Goal: Information Seeking & Learning: Find specific page/section

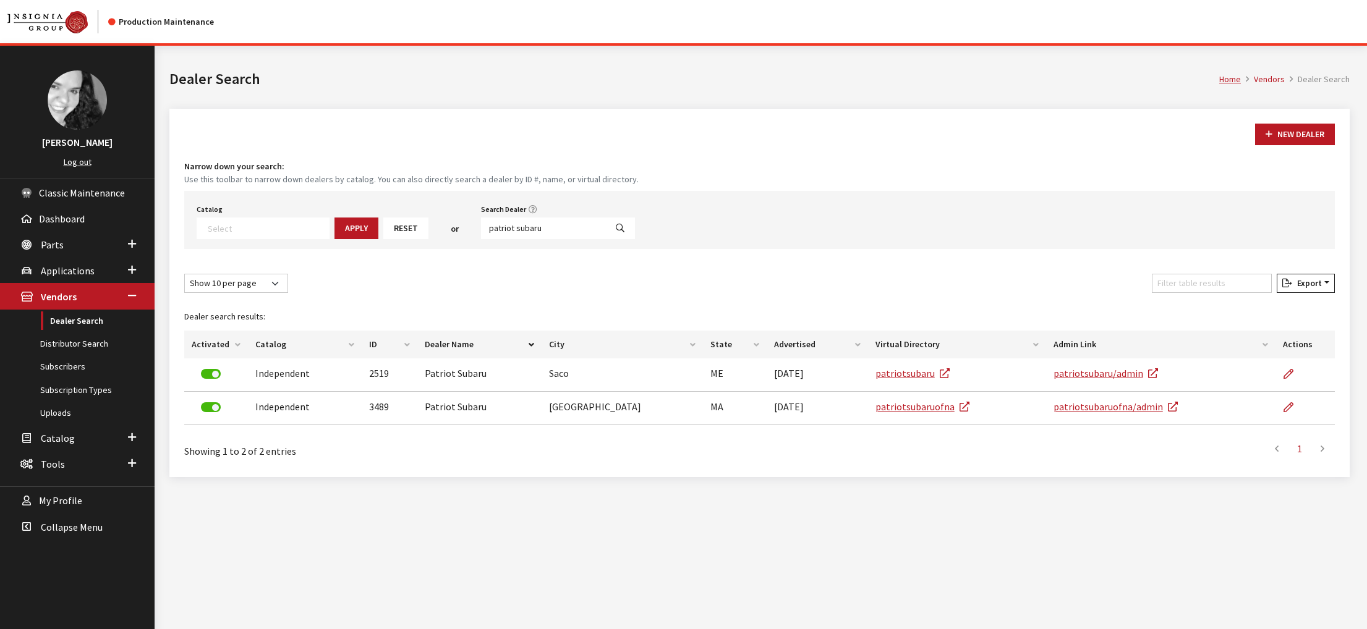
select select
click at [83, 355] on link "Distributor Search" at bounding box center [77, 344] width 155 height 23
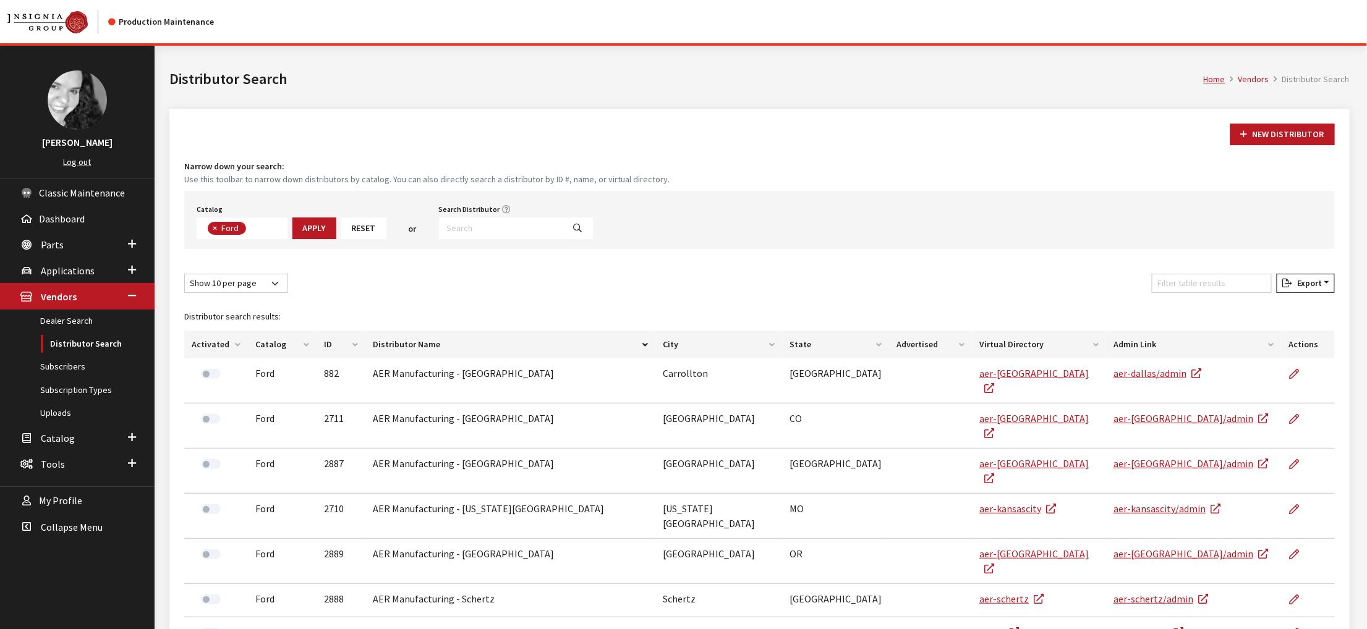
scroll to position [51, 0]
click at [532, 239] on input "Search Distributor" at bounding box center [501, 229] width 125 height 22
type input "rmac"
select select
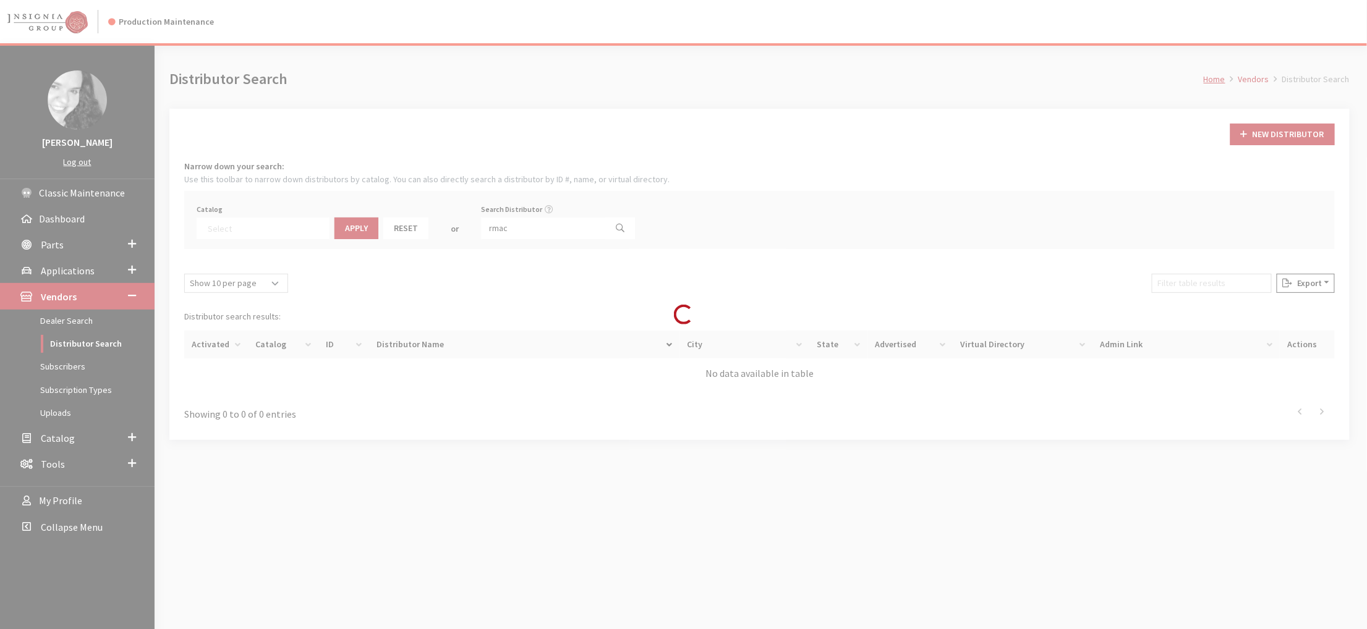
scroll to position [100, 0]
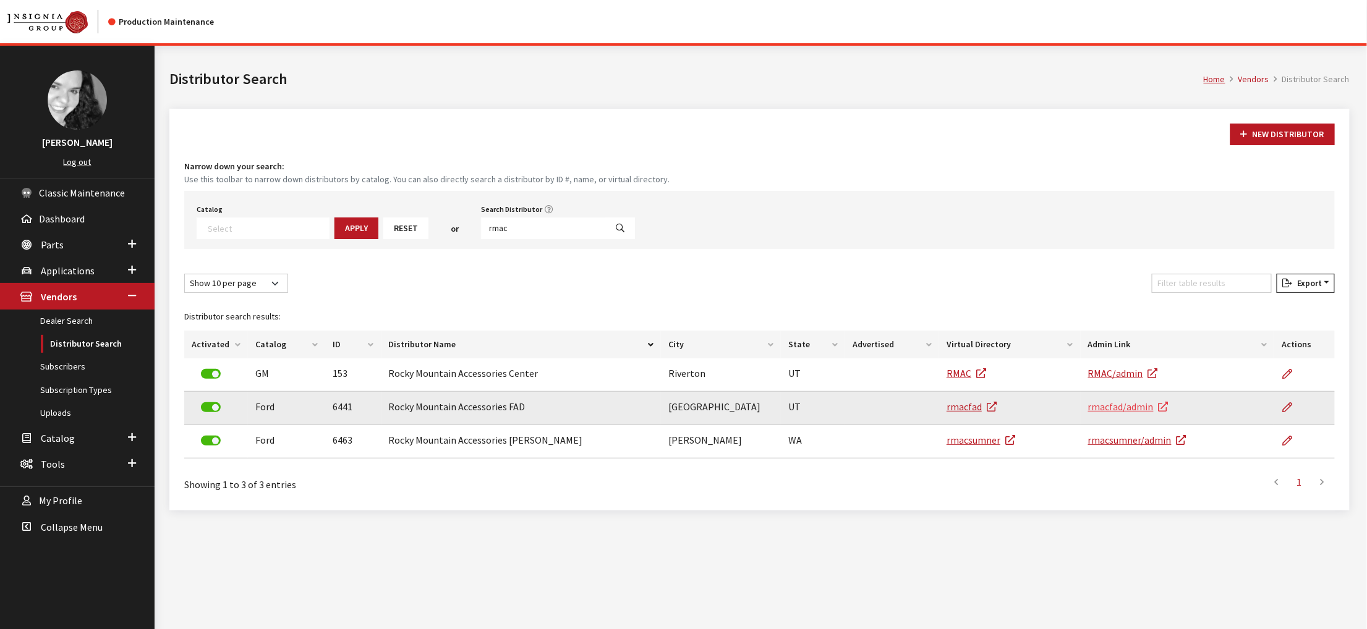
click at [1146, 413] on link "rmacfad/admin" at bounding box center [1128, 407] width 80 height 12
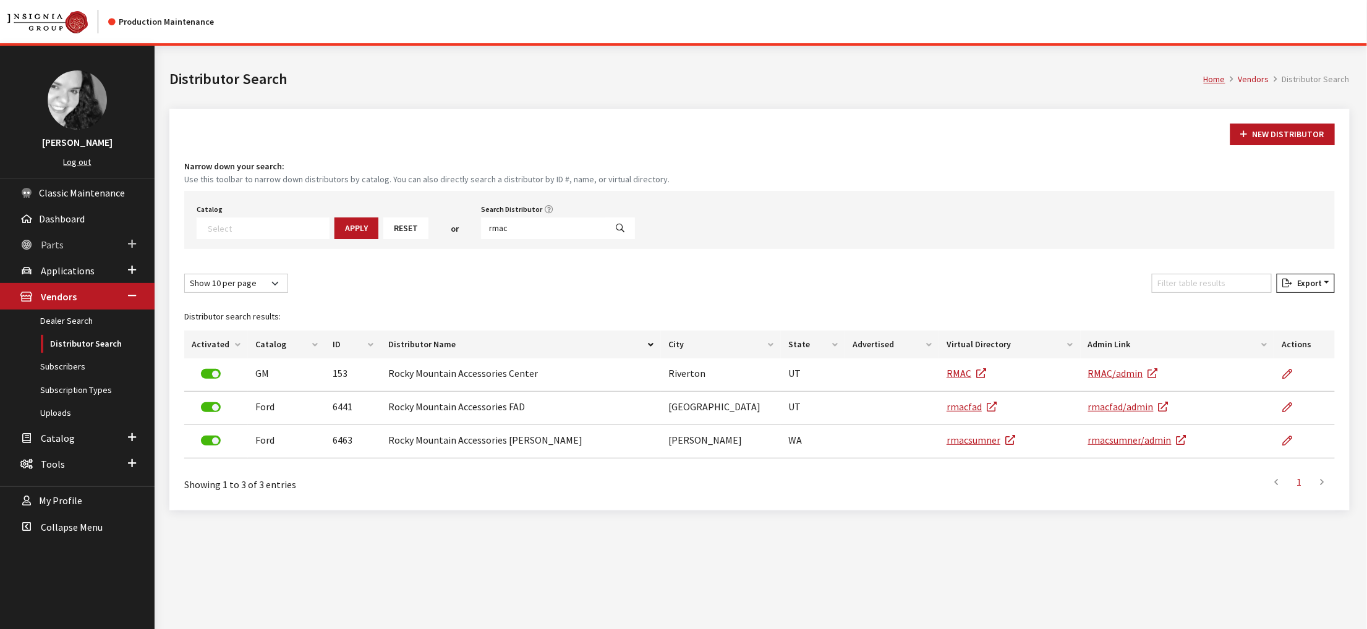
click at [62, 257] on link "Parts" at bounding box center [77, 244] width 155 height 26
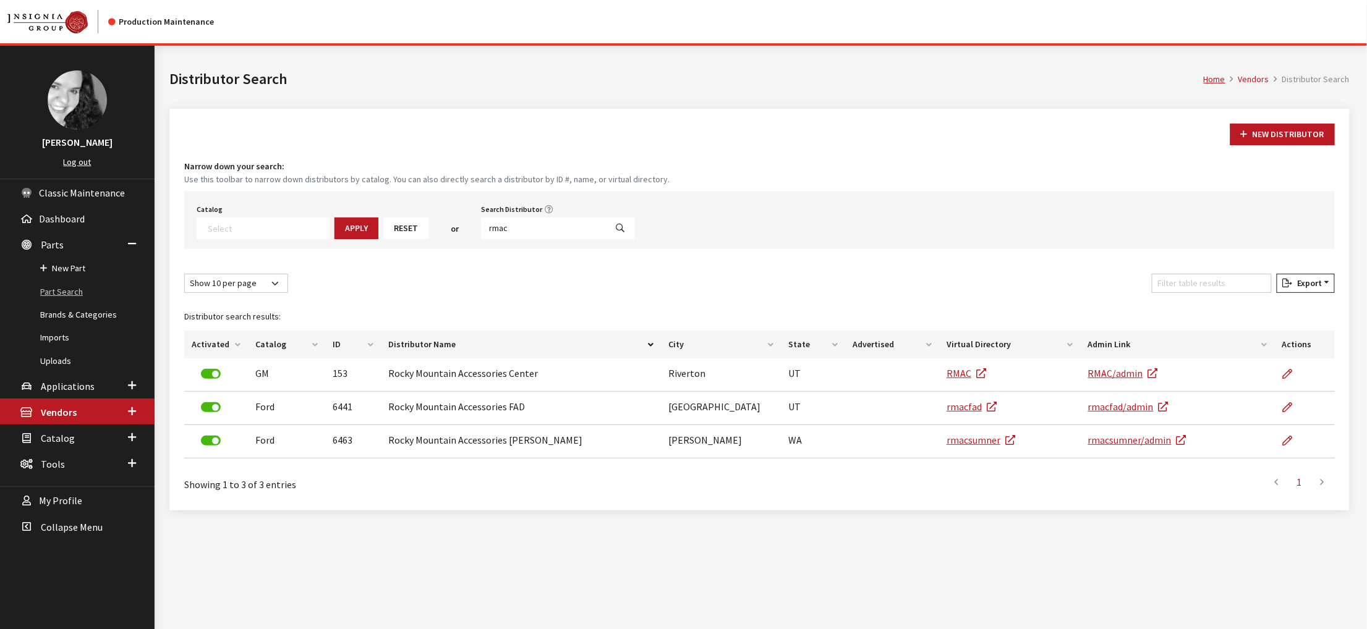
click at [75, 304] on link "Part Search" at bounding box center [77, 292] width 155 height 23
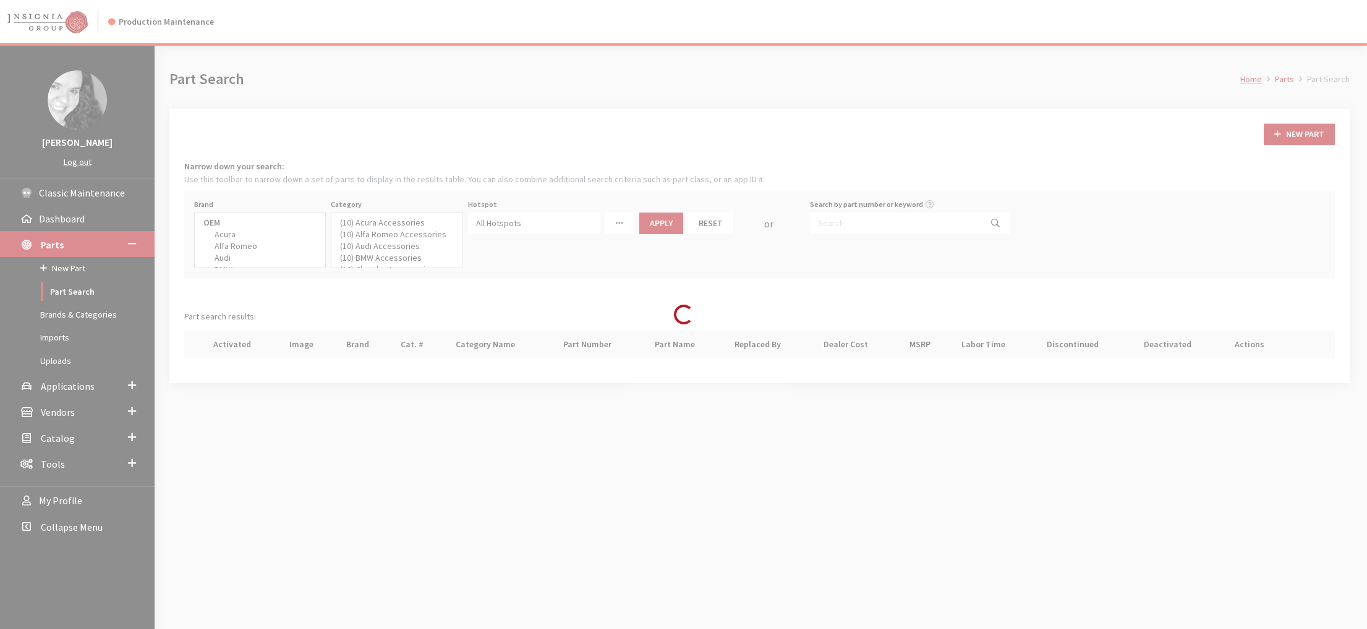
select select
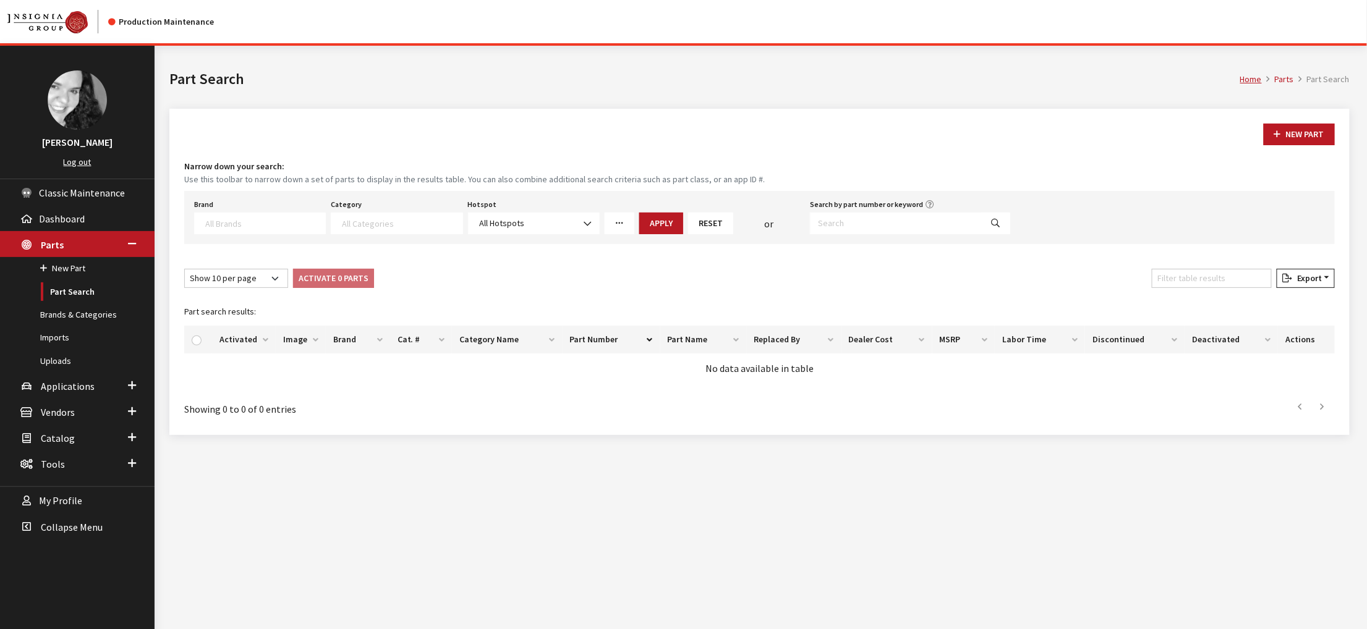
click at [274, 234] on span at bounding box center [260, 224] width 132 height 22
select select "2"
click at [403, 234] on span at bounding box center [397, 224] width 132 height 22
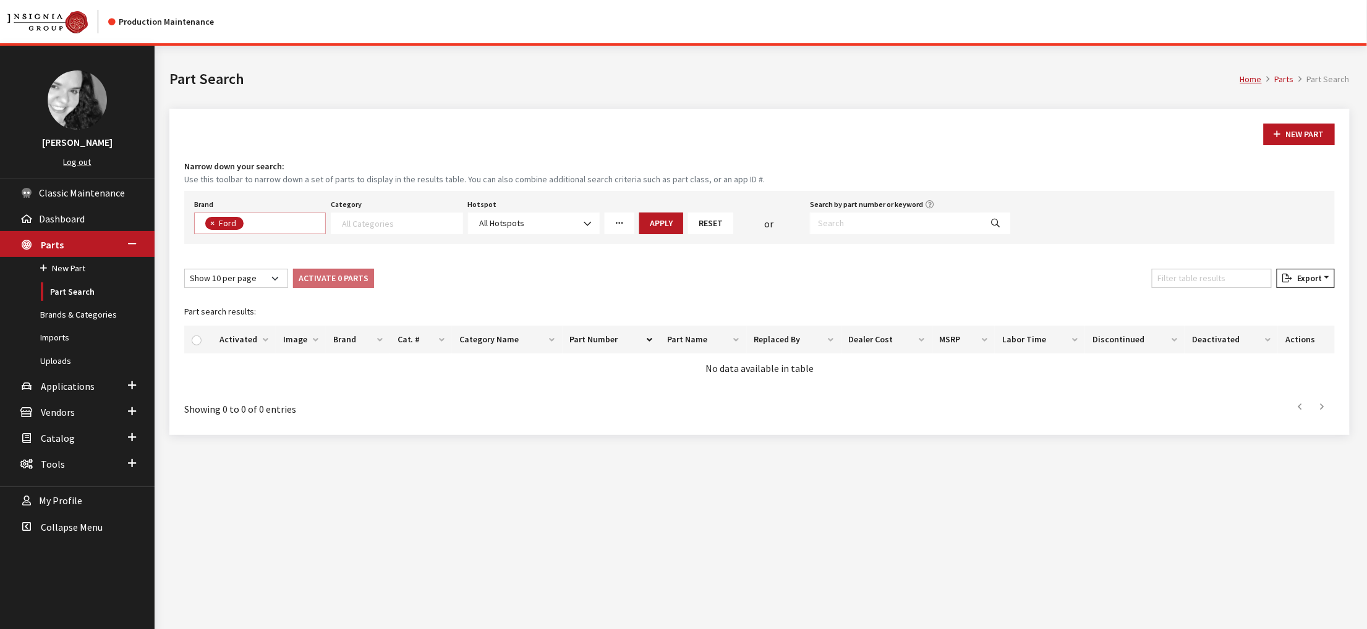
scroll to position [1, 0]
select select "84"
click at [683, 234] on button "Apply" at bounding box center [661, 224] width 44 height 22
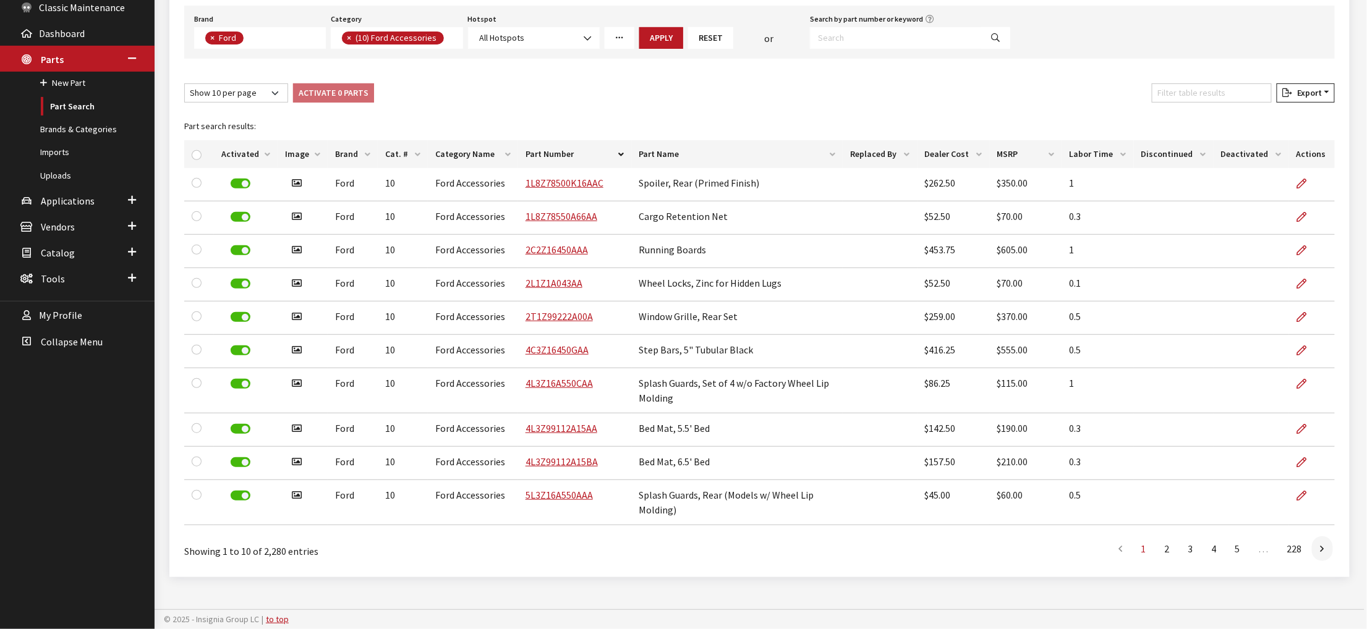
scroll to position [447, 0]
click at [1321, 545] on icon at bounding box center [1323, 550] width 4 height 10
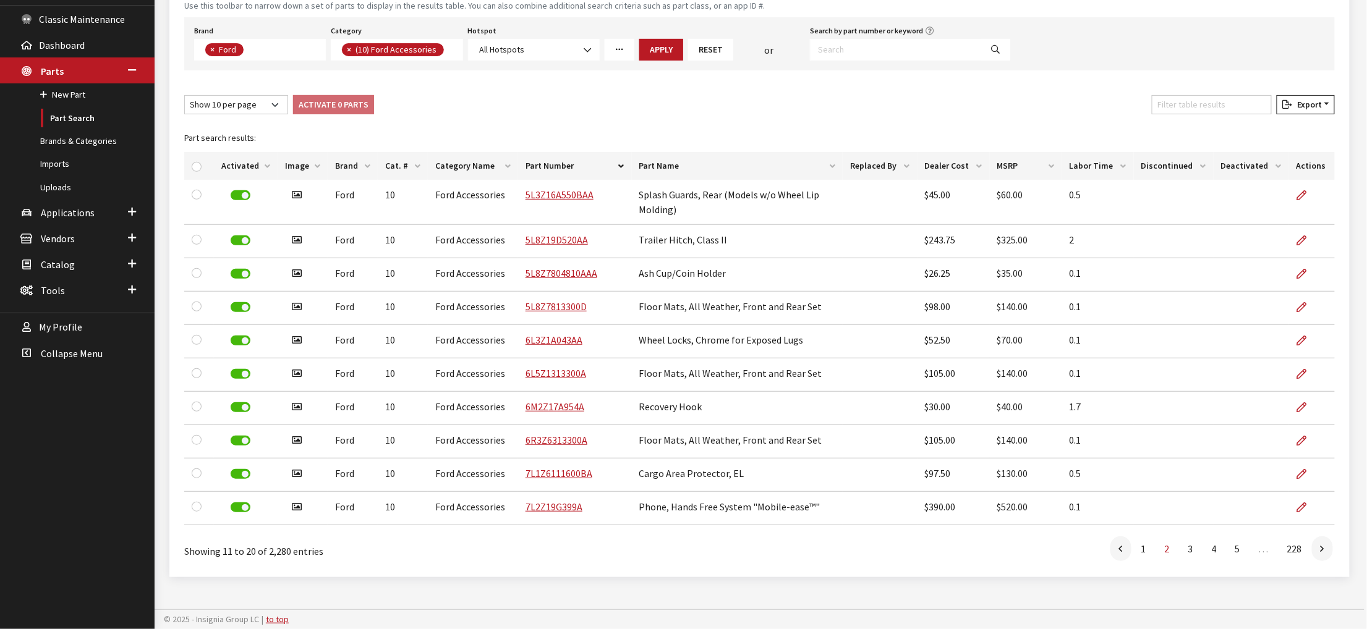
click at [1312, 537] on link at bounding box center [1322, 549] width 21 height 25
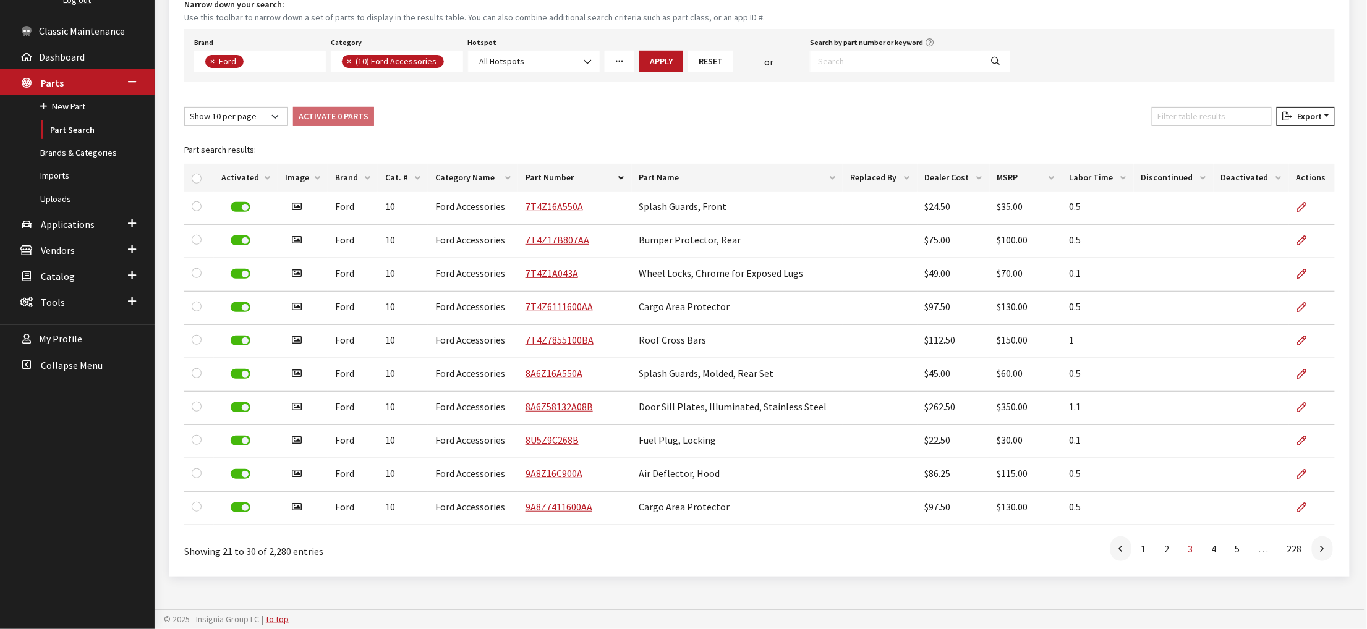
click at [1312, 537] on link at bounding box center [1322, 549] width 21 height 25
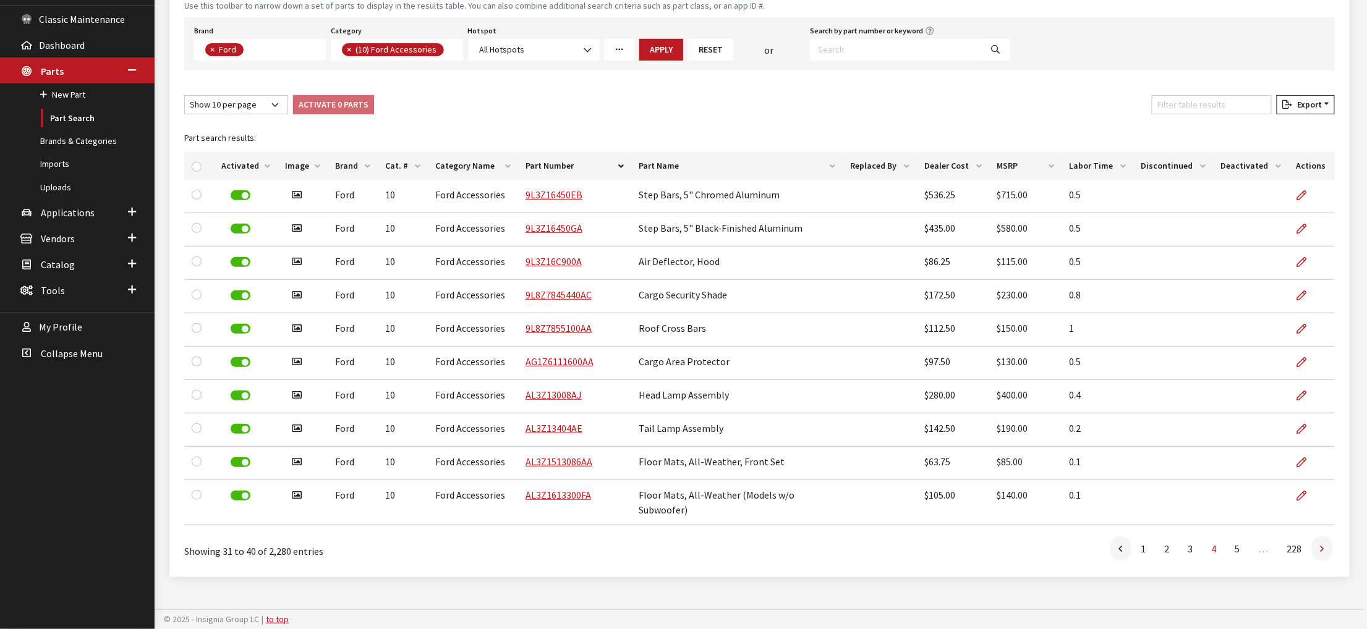
click at [1321, 545] on icon at bounding box center [1323, 550] width 4 height 10
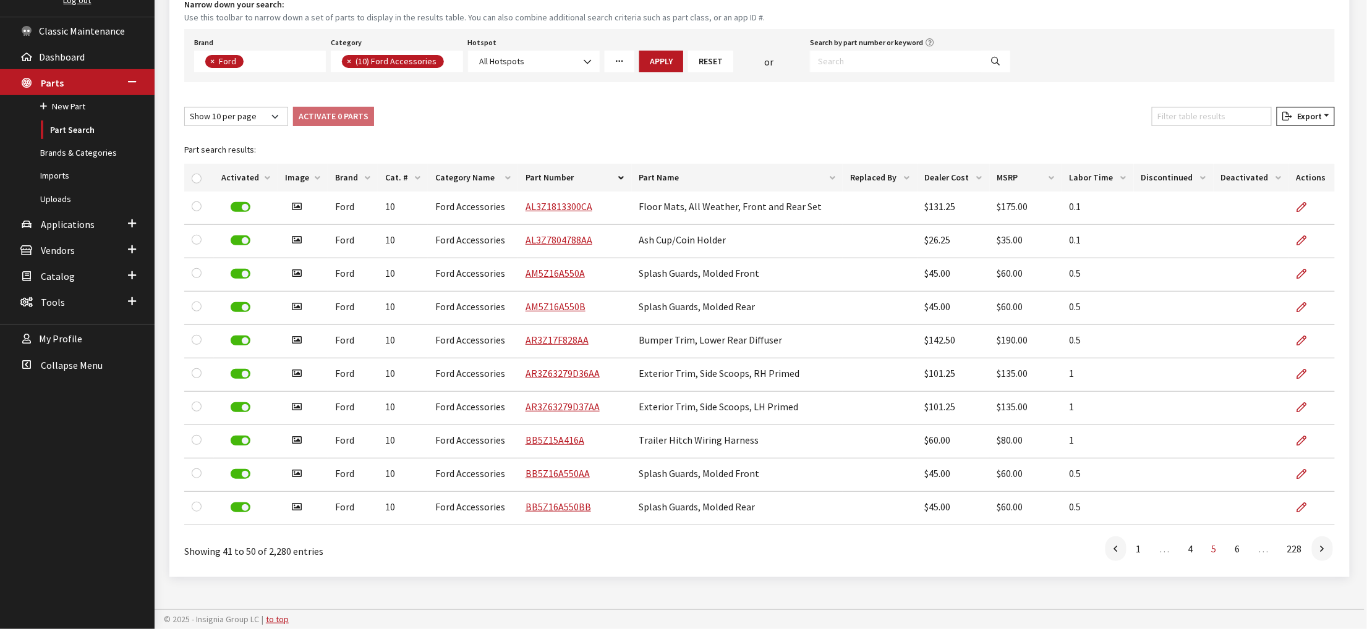
click at [1321, 545] on icon at bounding box center [1323, 550] width 4 height 10
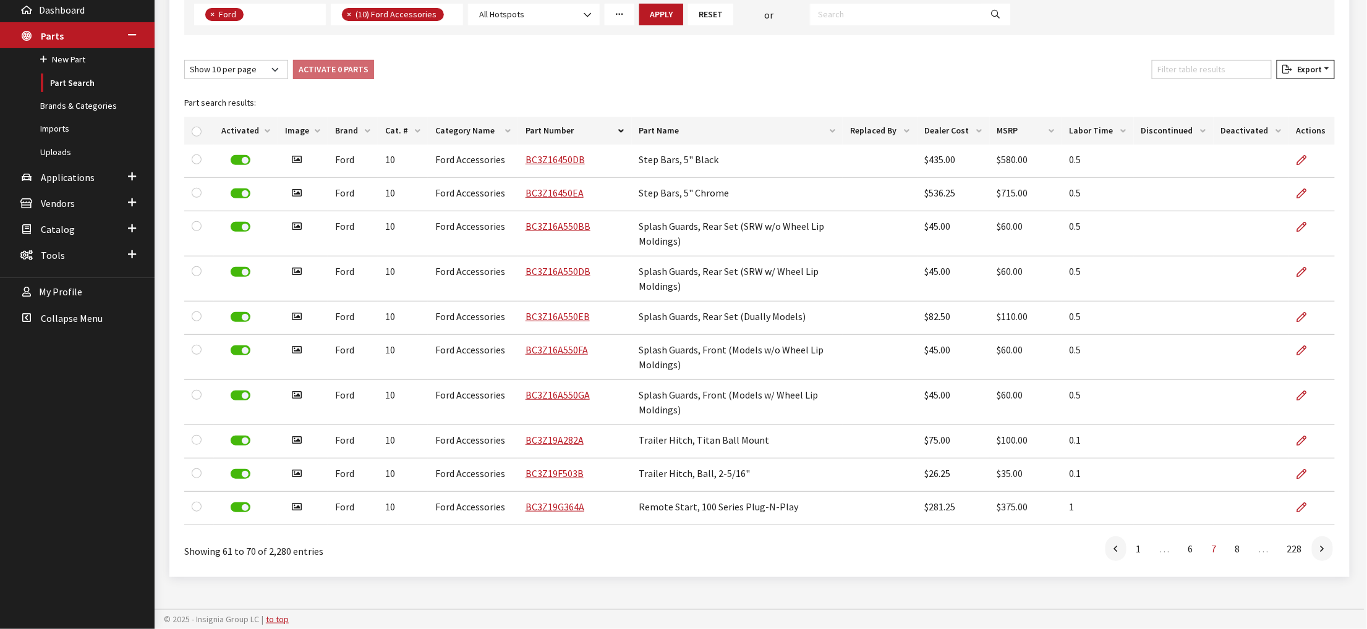
click at [1321, 545] on icon at bounding box center [1323, 550] width 4 height 10
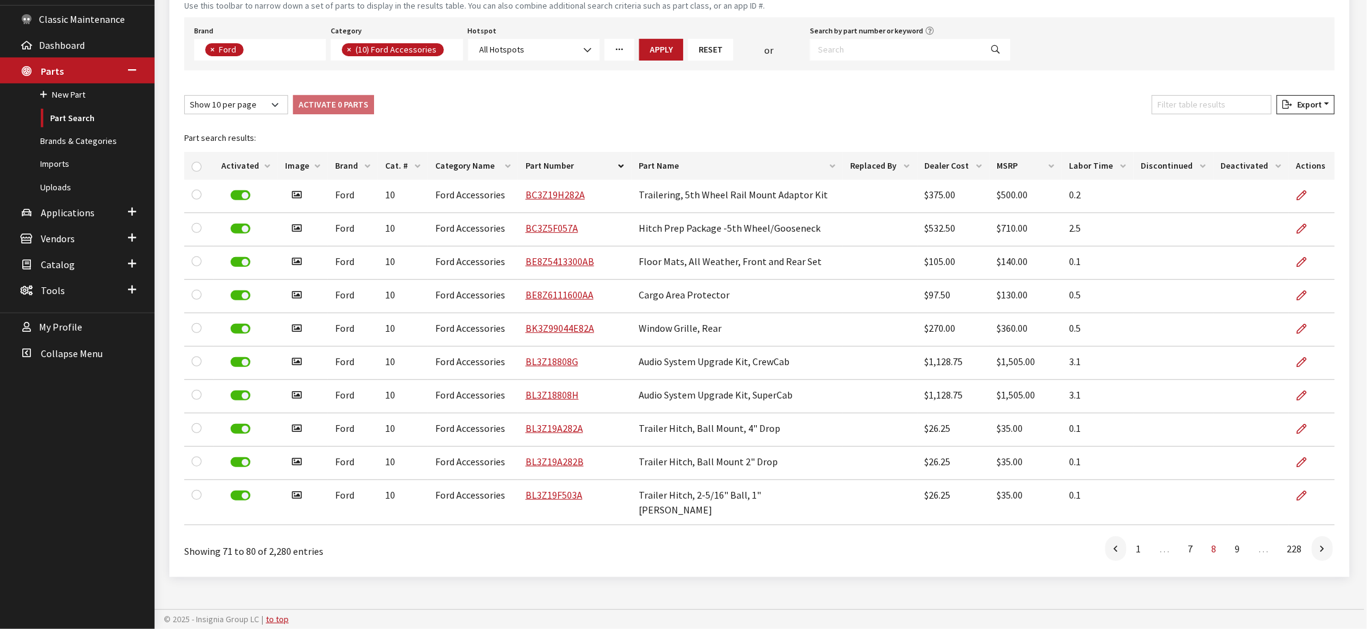
click at [1321, 545] on icon at bounding box center [1323, 550] width 4 height 10
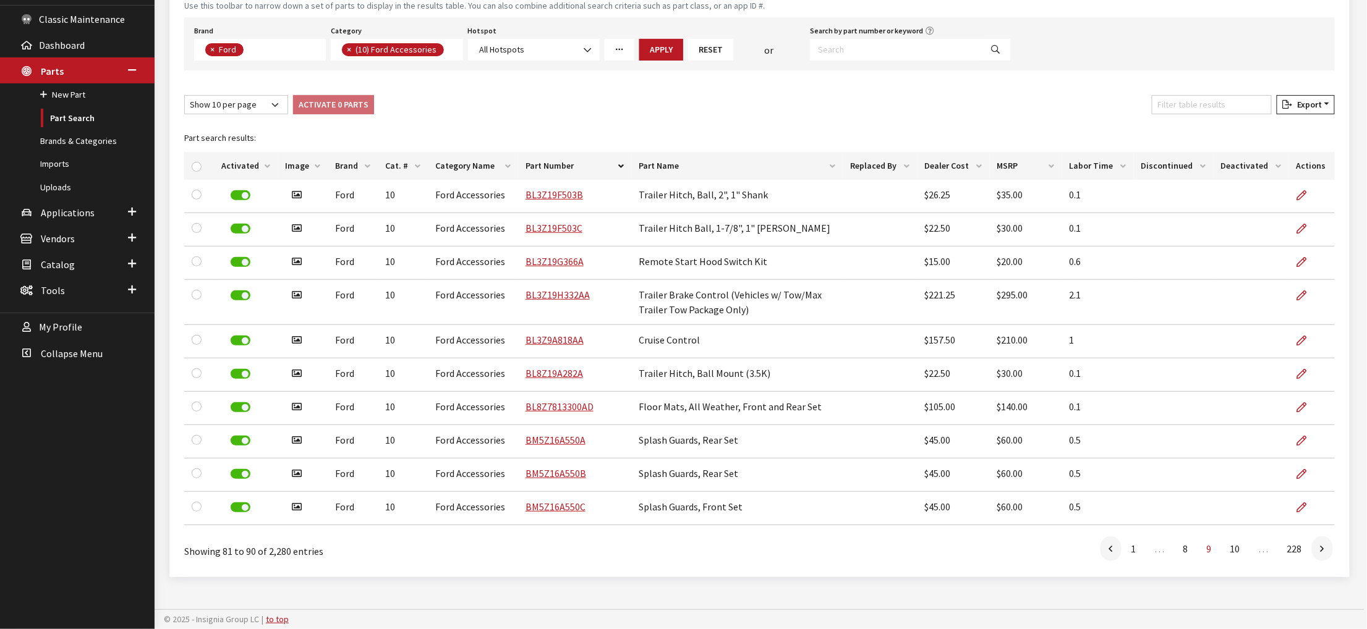
click at [1321, 545] on icon at bounding box center [1323, 550] width 4 height 10
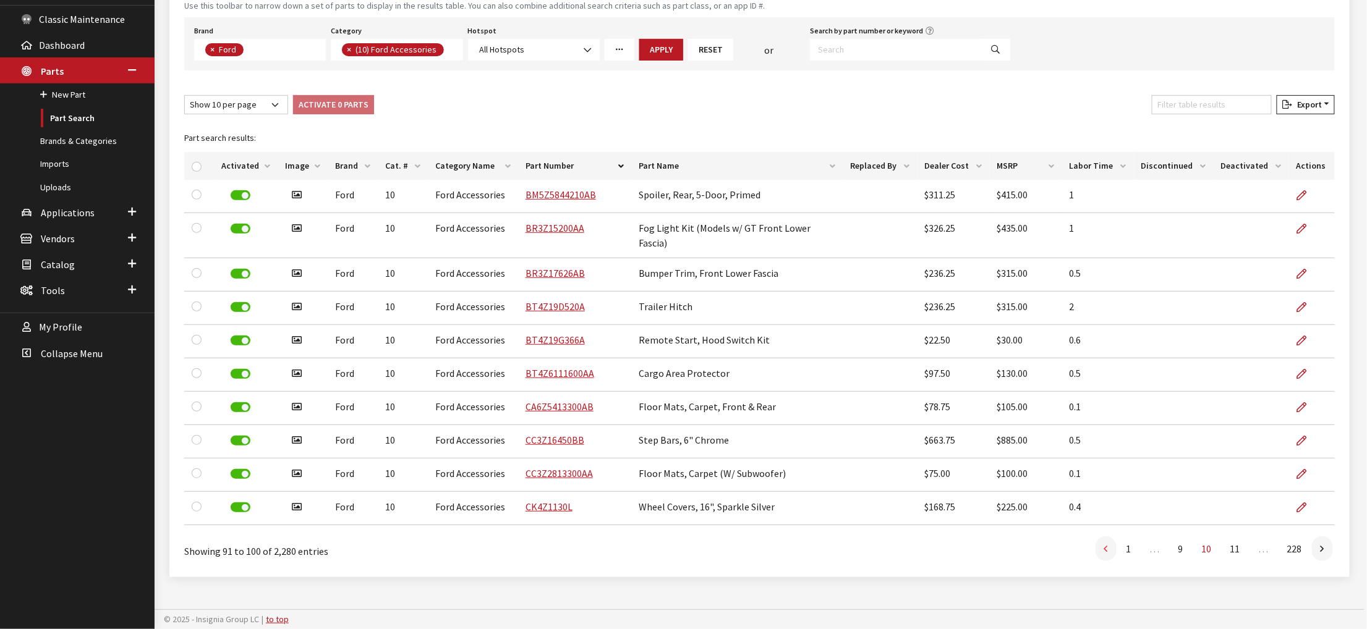
click at [1096, 541] on link at bounding box center [1106, 549] width 21 height 25
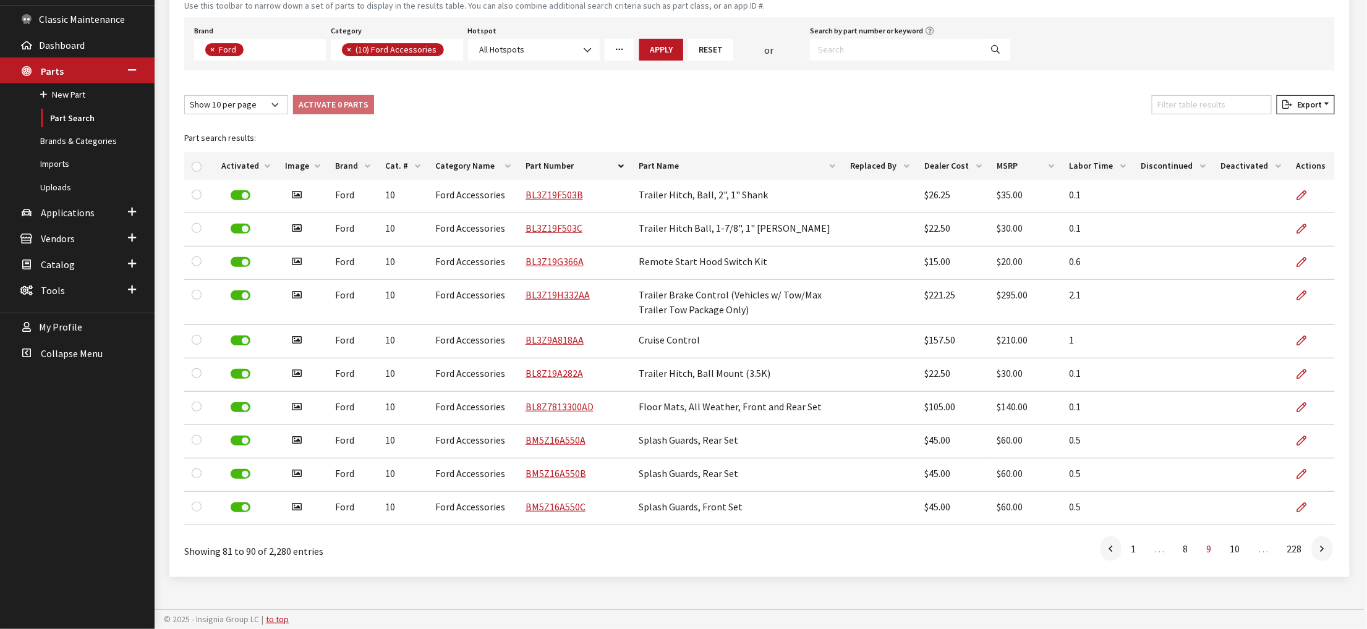
click at [1109, 545] on icon at bounding box center [1111, 550] width 4 height 10
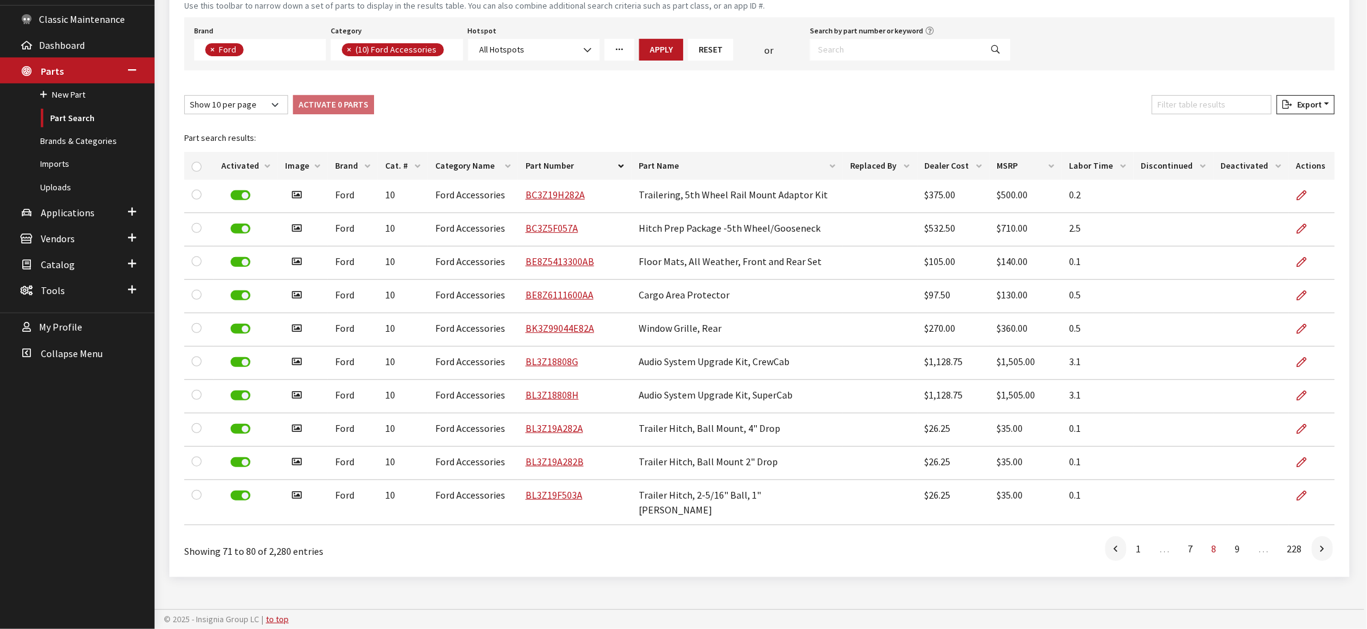
click at [1105, 541] on link at bounding box center [1115, 549] width 21 height 25
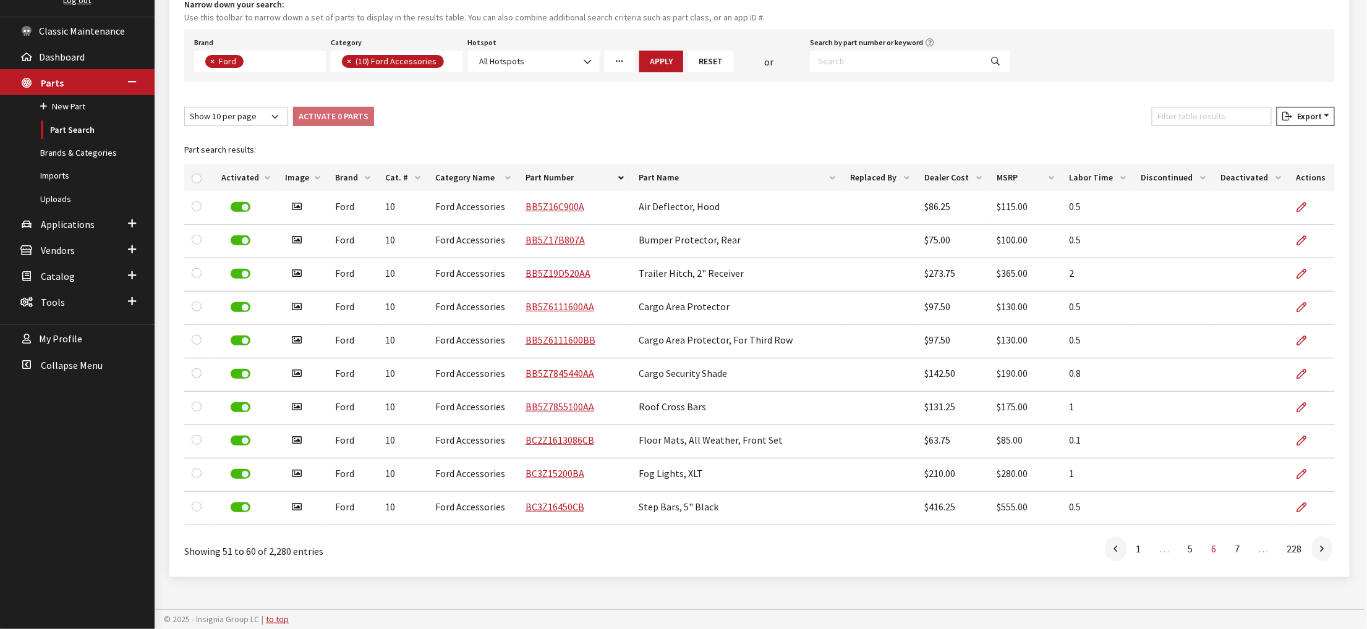
click at [1105, 541] on link at bounding box center [1115, 549] width 21 height 25
click at [1110, 541] on link at bounding box center [1120, 549] width 21 height 25
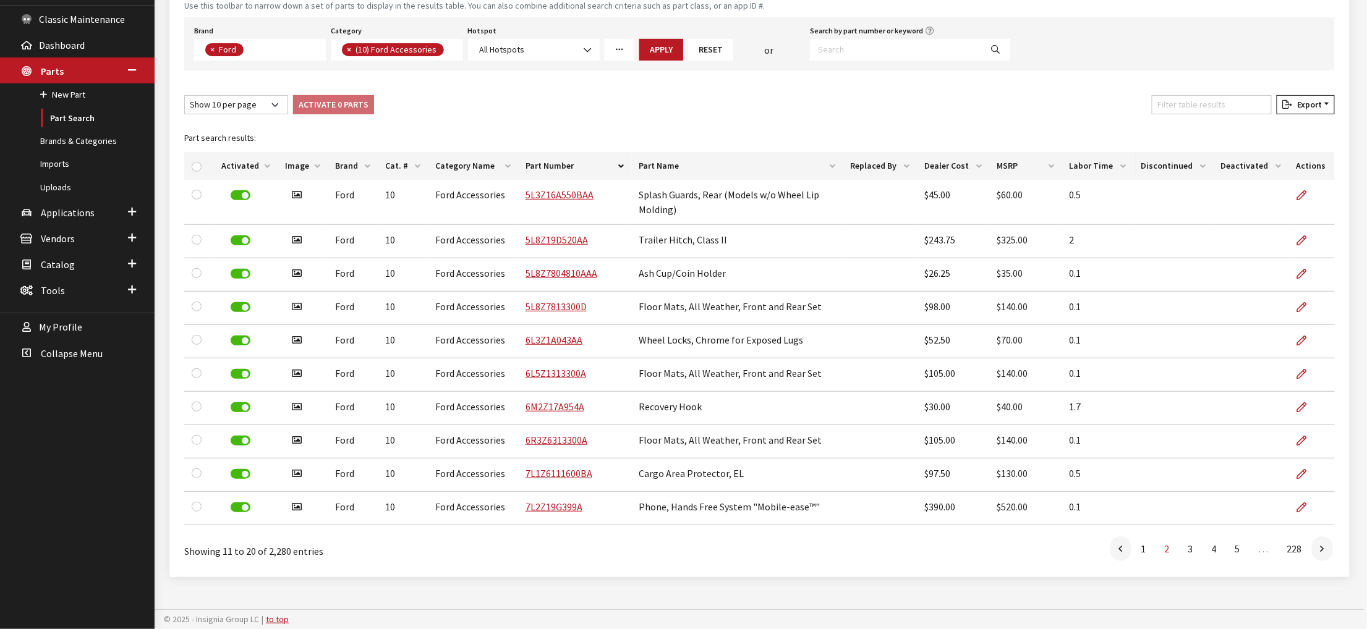
click at [1110, 541] on link at bounding box center [1120, 549] width 21 height 25
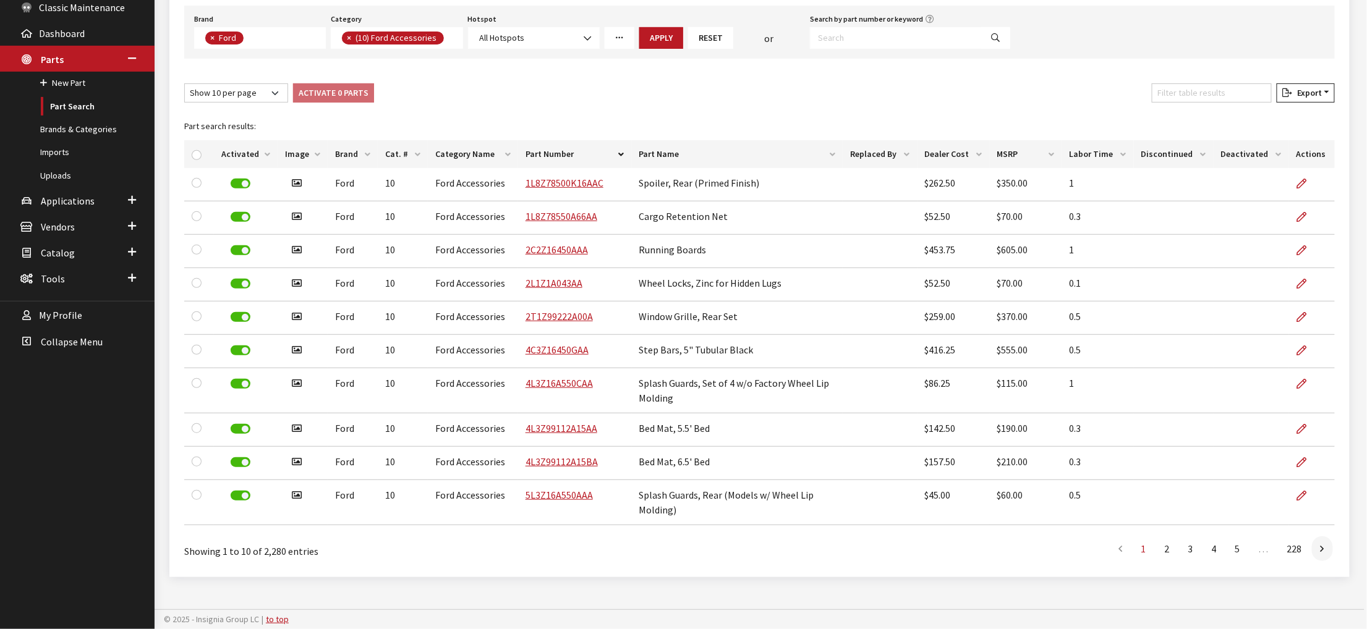
click at [1111, 541] on li at bounding box center [1122, 549] width 22 height 25
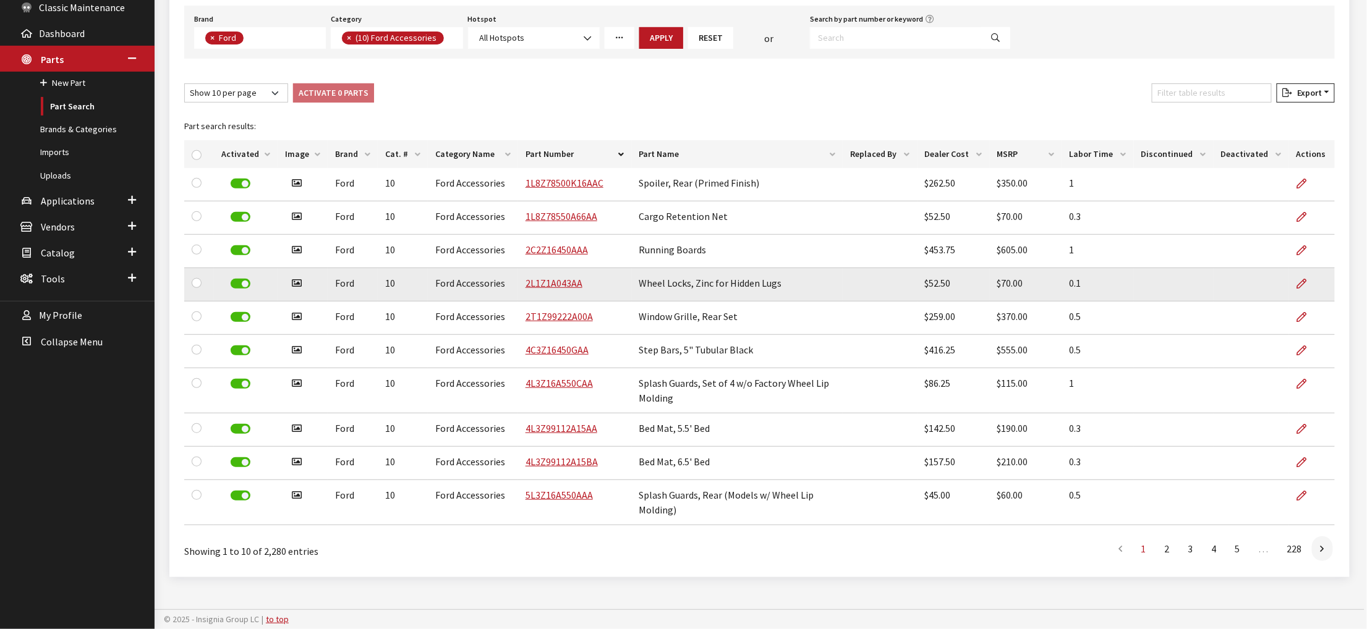
scroll to position [135, 0]
